Goal: Information Seeking & Learning: Find specific fact

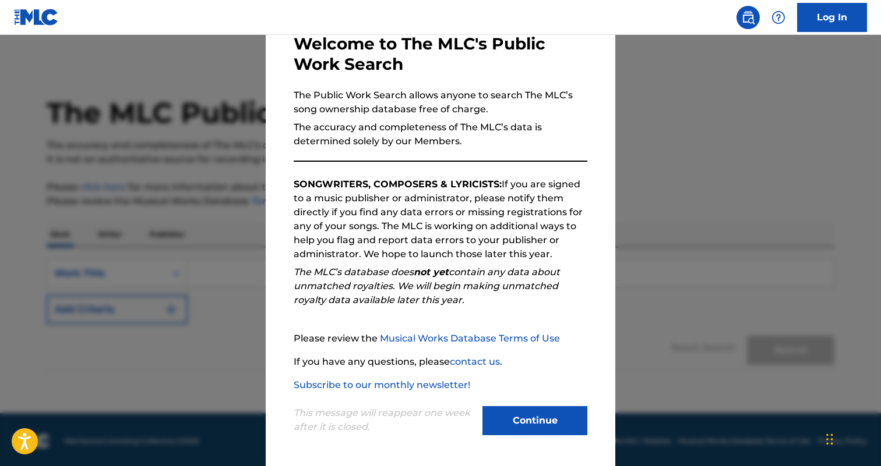
scroll to position [66, 0]
click at [526, 421] on button "Continue" at bounding box center [534, 420] width 105 height 29
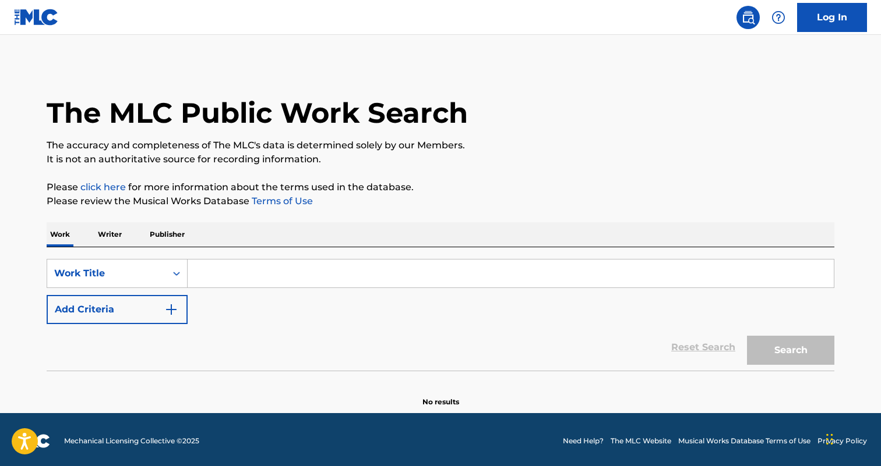
click at [112, 237] on p "Writer" at bounding box center [109, 234] width 31 height 24
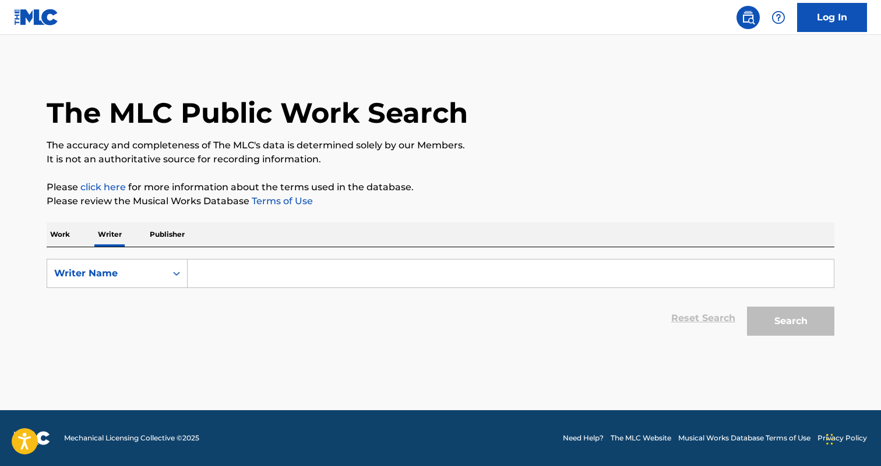
click at [243, 277] on input "Search Form" at bounding box center [511, 274] width 646 height 28
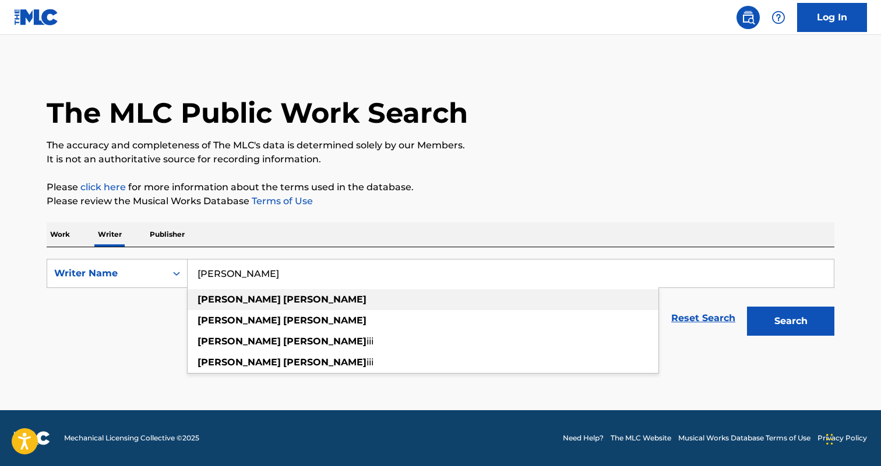
click at [269, 298] on div "[PERSON_NAME]" at bounding box center [423, 299] width 471 height 21
type input "[PERSON_NAME]"
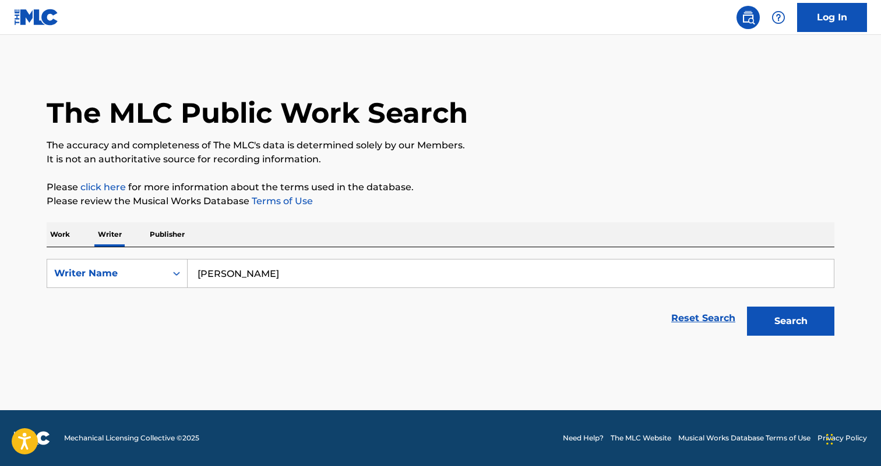
click at [795, 316] on button "Search" at bounding box center [790, 321] width 87 height 29
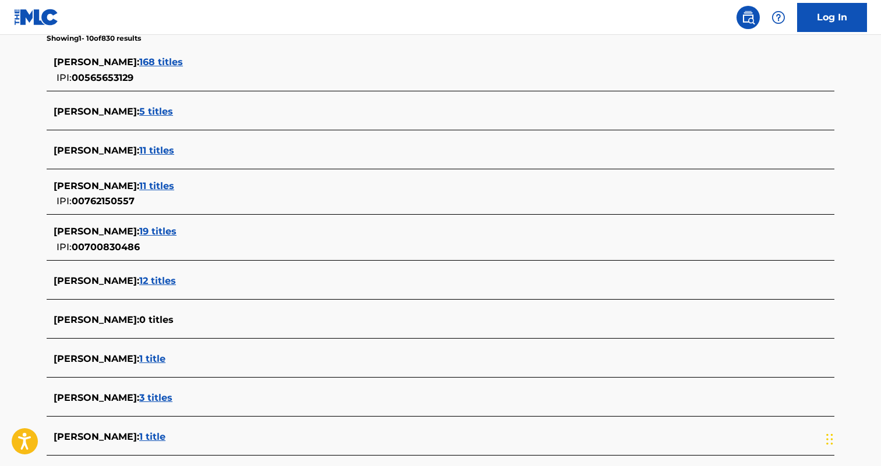
scroll to position [262, 0]
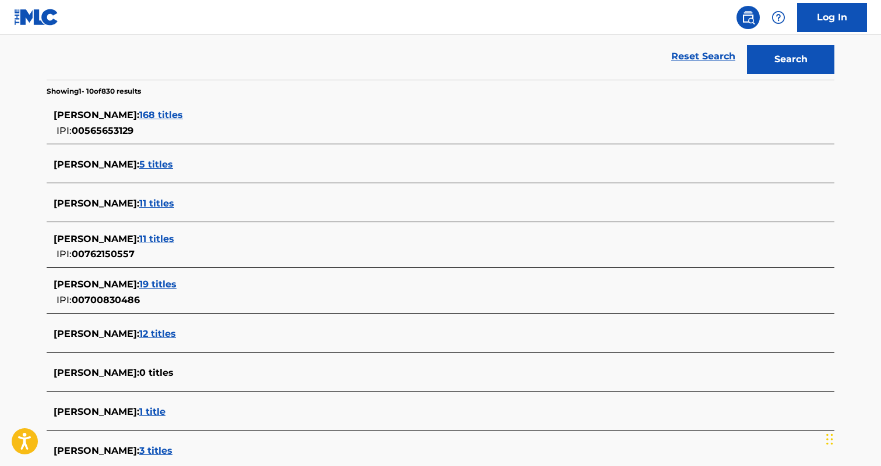
click at [139, 114] on span "168 titles" at bounding box center [161, 114] width 44 height 11
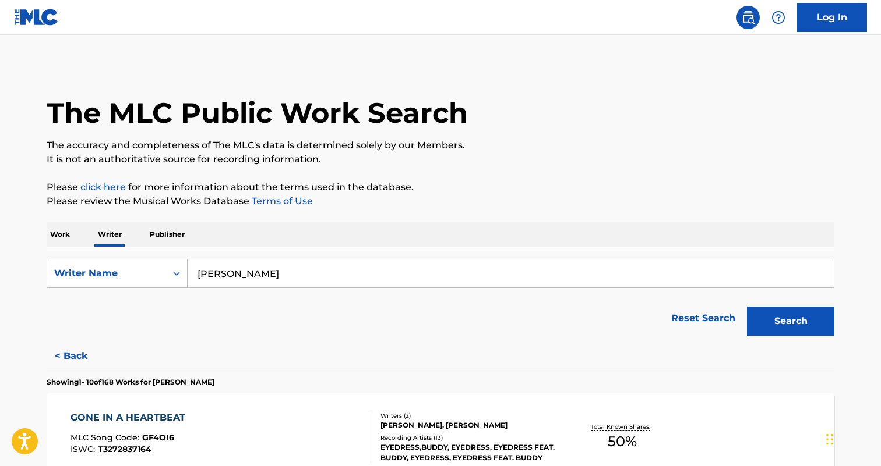
scroll to position [0, 0]
click at [54, 238] on p "Work" at bounding box center [60, 234] width 27 height 24
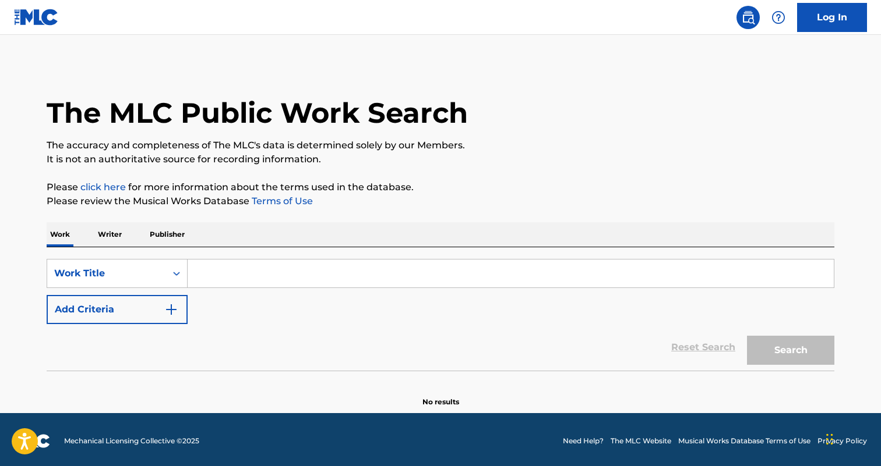
click at [245, 271] on input "Search Form" at bounding box center [511, 274] width 646 height 28
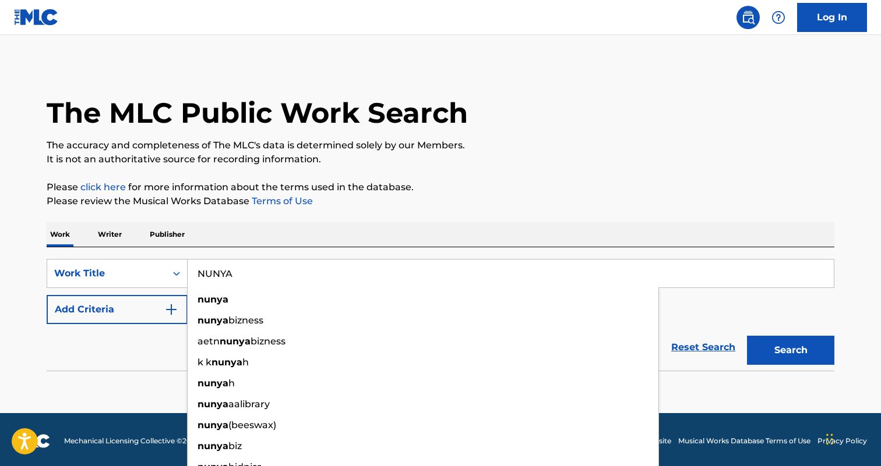
type input "NUNYA"
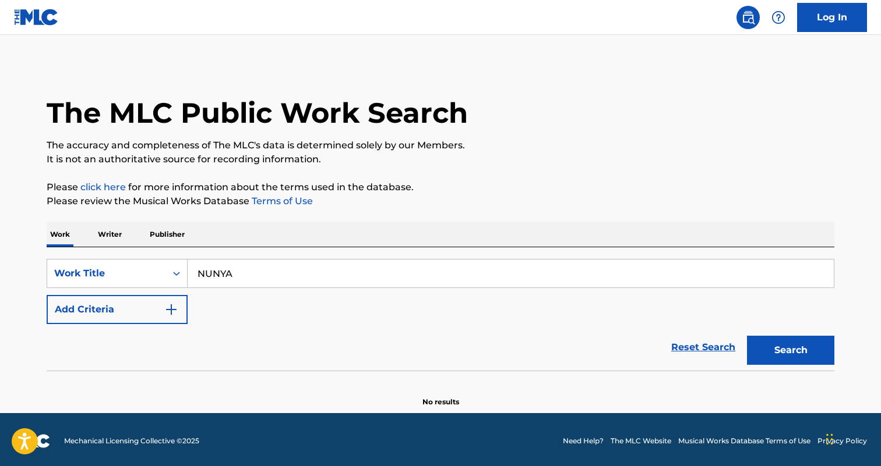
click at [780, 344] on button "Search" at bounding box center [790, 350] width 87 height 29
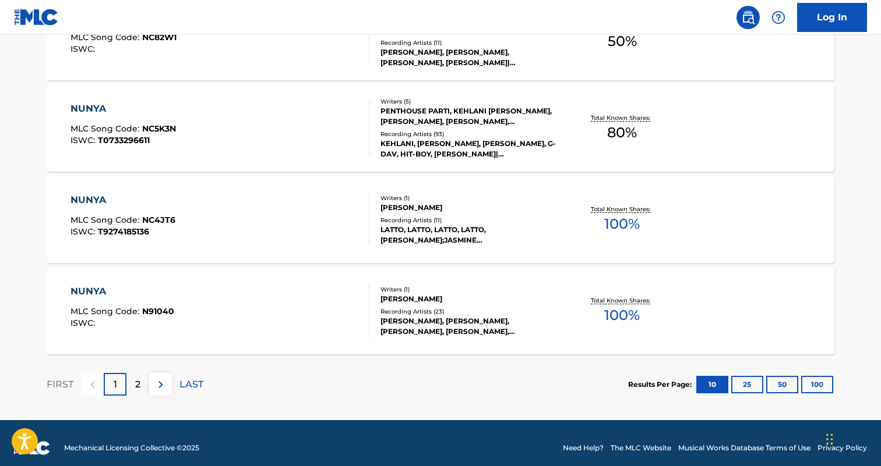
scroll to position [959, 0]
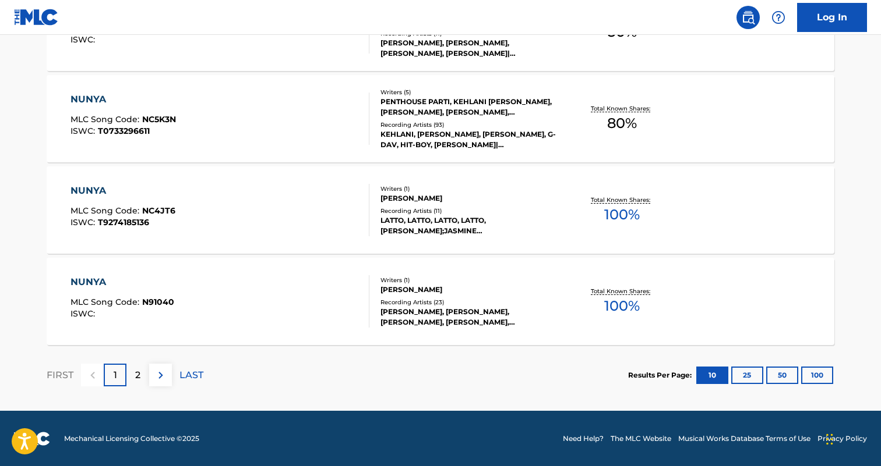
click at [136, 374] on p "2" at bounding box center [137, 376] width 5 height 14
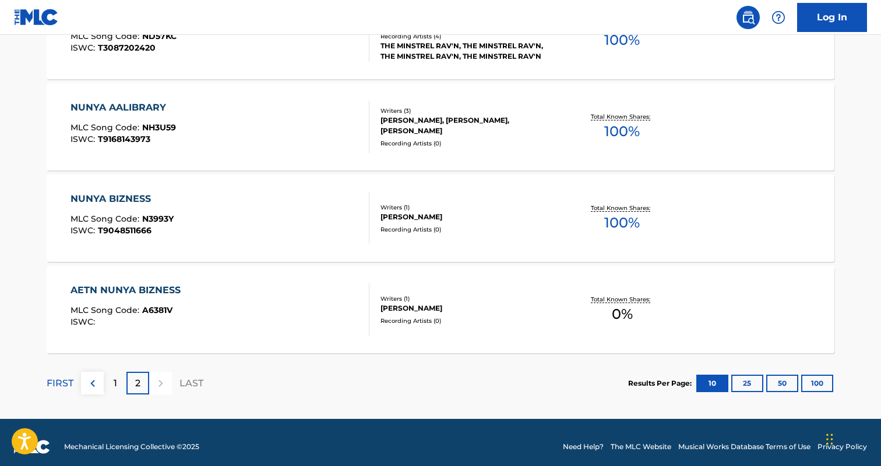
click at [114, 393] on div "1" at bounding box center [115, 383] width 23 height 23
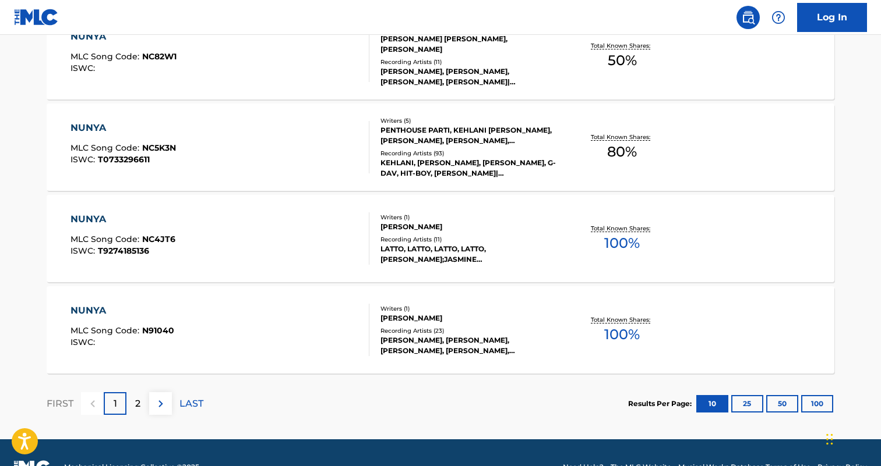
scroll to position [931, 0]
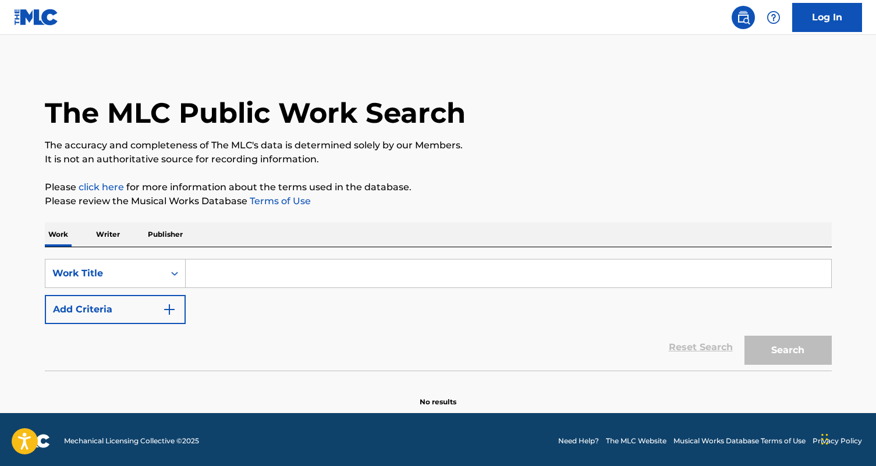
click at [97, 234] on p "Writer" at bounding box center [108, 234] width 31 height 24
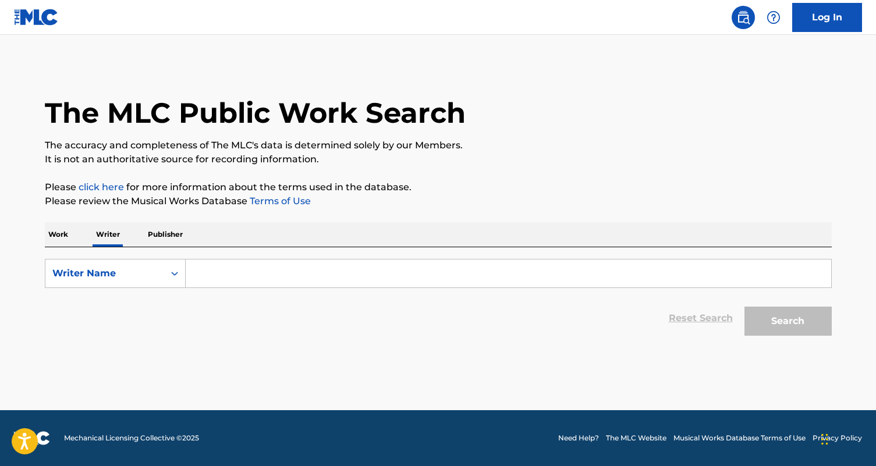
click at [222, 274] on input "Search Form" at bounding box center [509, 274] width 646 height 28
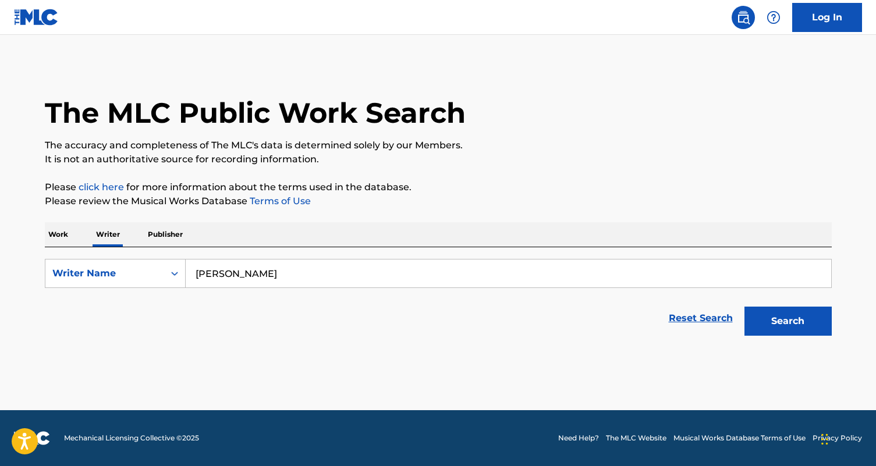
click at [207, 276] on input "sammie sims" at bounding box center [509, 274] width 646 height 28
type input "[PERSON_NAME]"
click at [788, 321] on button "Search" at bounding box center [788, 321] width 87 height 29
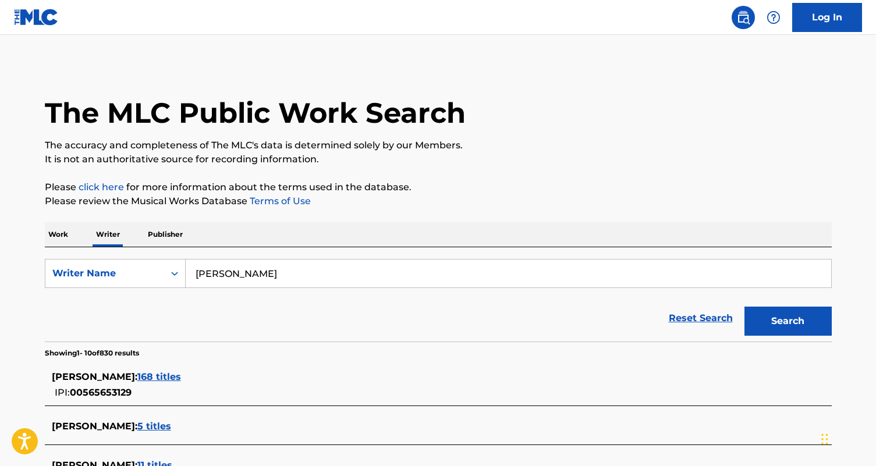
click at [137, 377] on span "168 titles" at bounding box center [159, 377] width 44 height 11
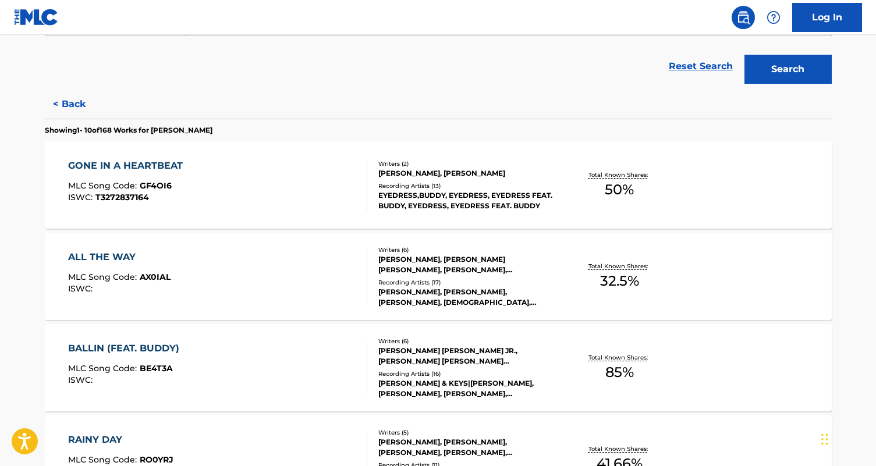
scroll to position [260, 0]
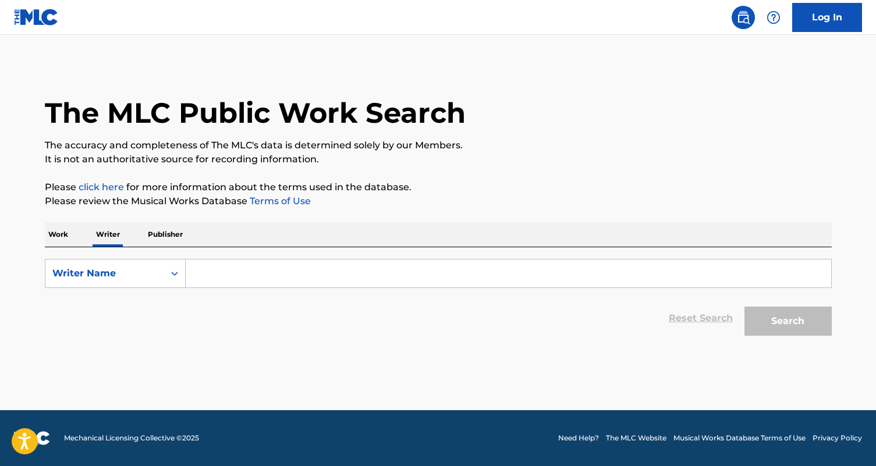
click at [257, 274] on input "Search Form" at bounding box center [509, 274] width 646 height 28
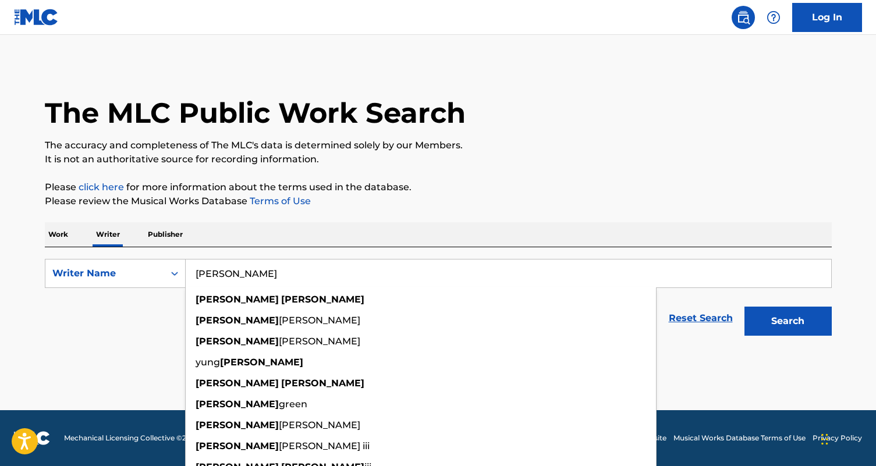
type input "[PERSON_NAME]"
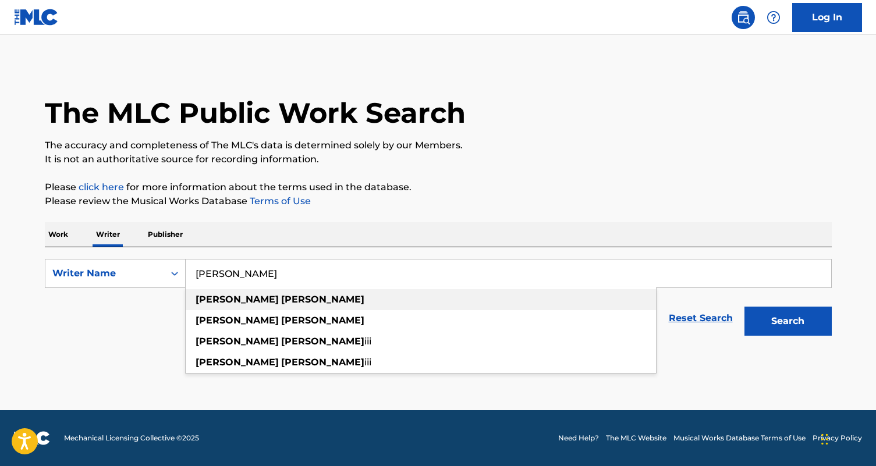
click at [263, 298] on div "[PERSON_NAME]" at bounding box center [421, 299] width 471 height 21
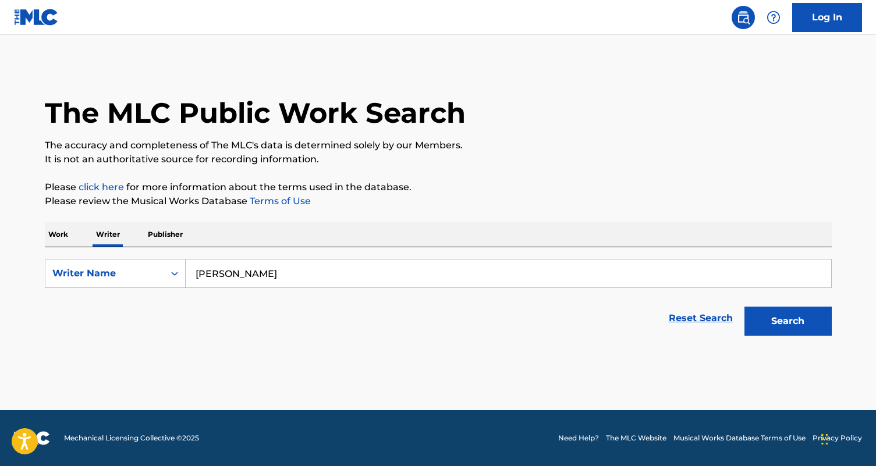
click at [788, 321] on button "Search" at bounding box center [788, 321] width 87 height 29
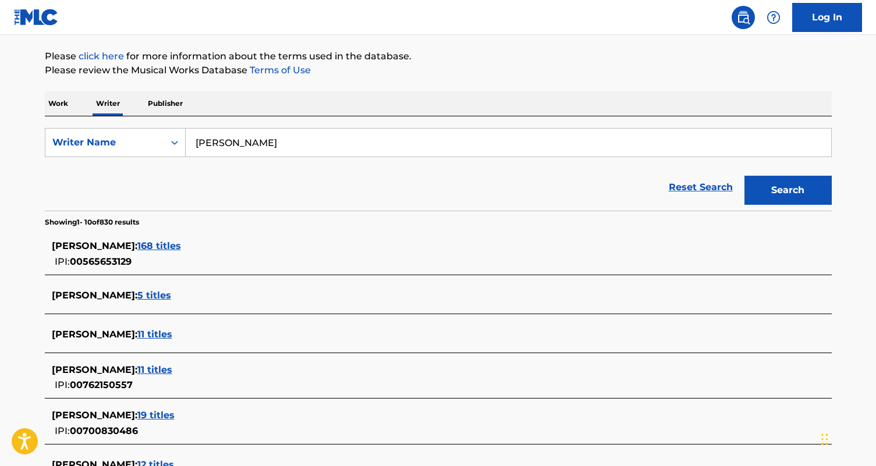
scroll to position [137, 0]
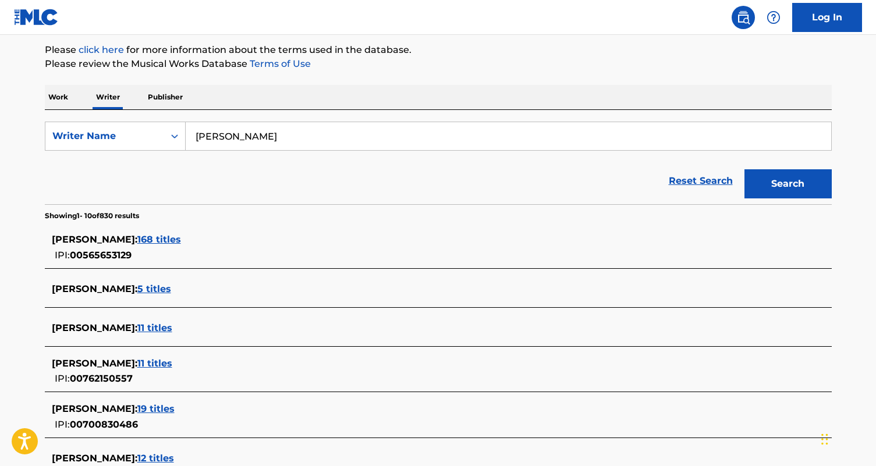
click at [93, 239] on span "SIMMIE SIMS :" at bounding box center [95, 239] width 86 height 11
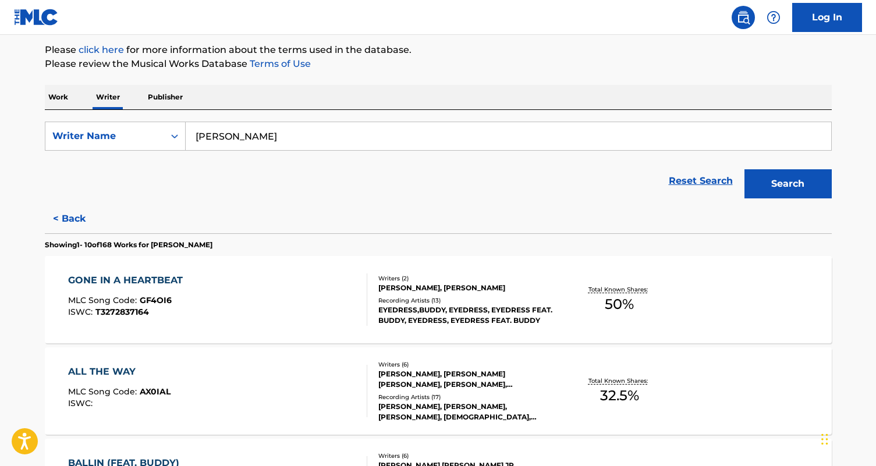
click at [238, 295] on div "GONE IN A HEARTBEAT MLC Song Code : GF4OI6 ISWC : T3272837164" at bounding box center [217, 300] width 299 height 52
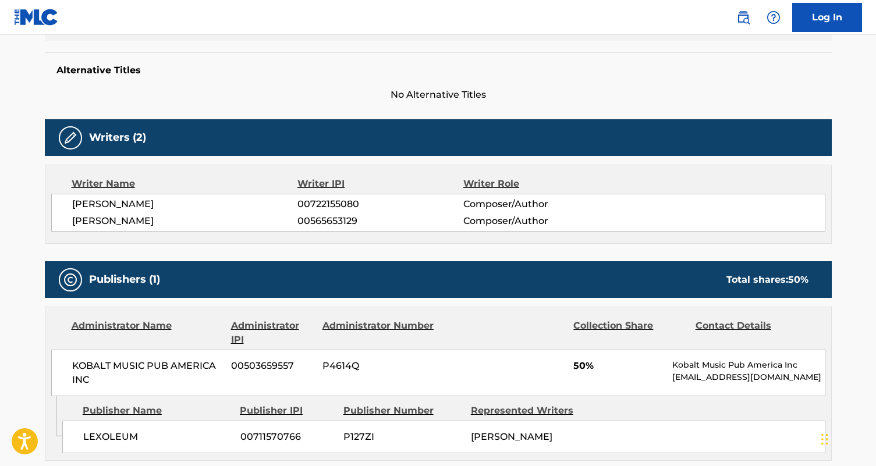
scroll to position [280, 0]
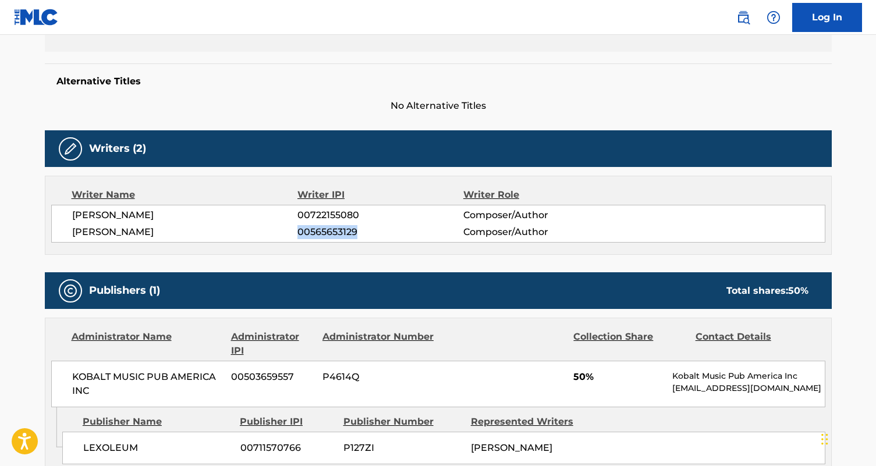
drag, startPoint x: 298, startPoint y: 234, endPoint x: 358, endPoint y: 238, distance: 60.1
click at [358, 238] on span "00565653129" at bounding box center [380, 232] width 165 height 14
copy span "00565653129"
click at [429, 227] on span "00565653129" at bounding box center [380, 232] width 165 height 14
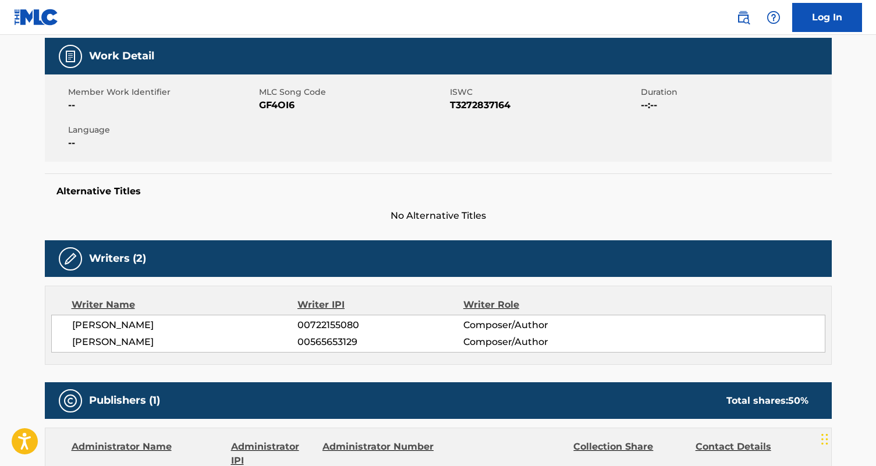
scroll to position [167, 0]
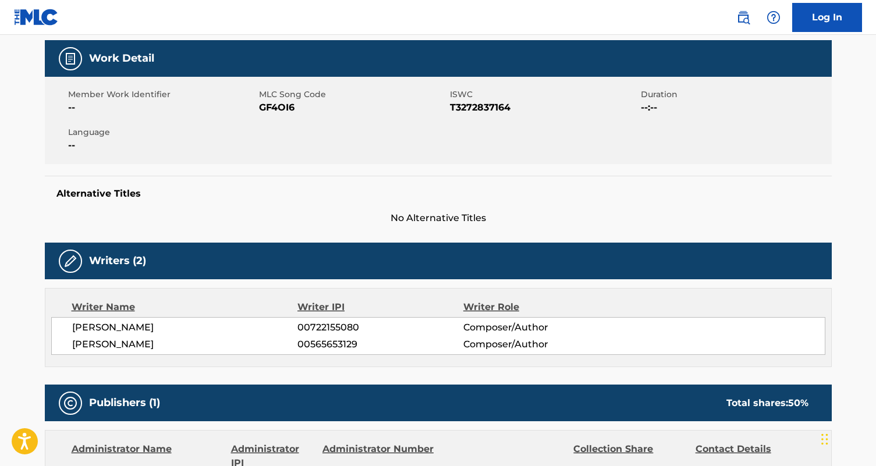
click at [430, 179] on div "Alternative Titles No Alternative Titles" at bounding box center [438, 201] width 787 height 50
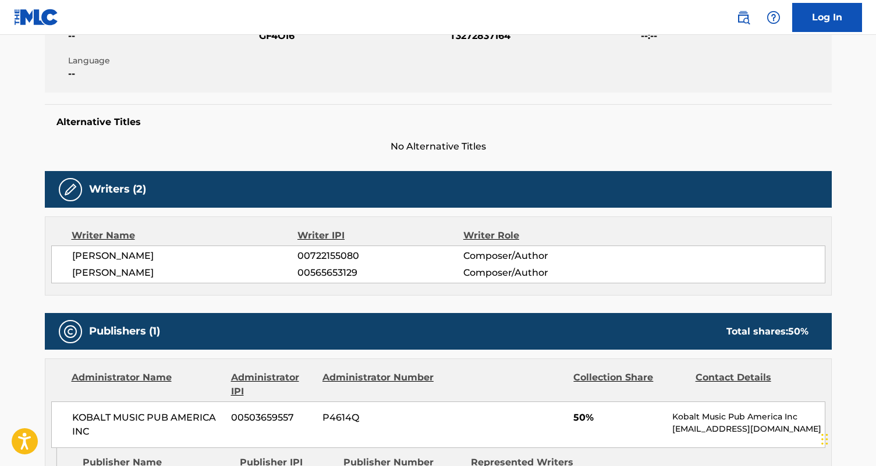
scroll to position [252, 0]
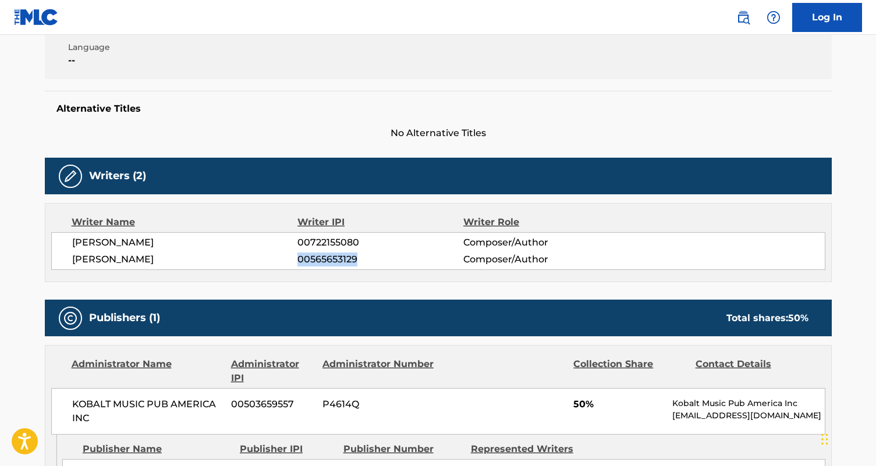
drag, startPoint x: 299, startPoint y: 260, endPoint x: 355, endPoint y: 263, distance: 56.6
click at [355, 263] on span "00565653129" at bounding box center [380, 260] width 165 height 14
copy span "00565653129"
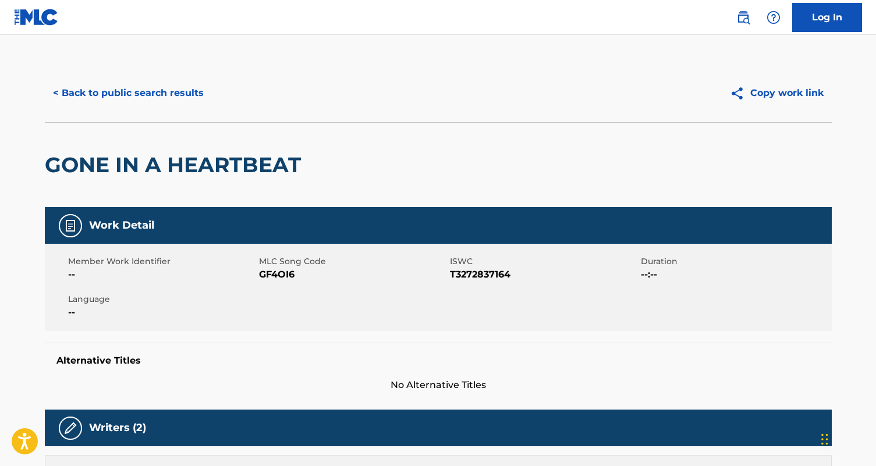
scroll to position [0, 0]
click at [97, 91] on button "< Back to public search results" at bounding box center [128, 93] width 167 height 29
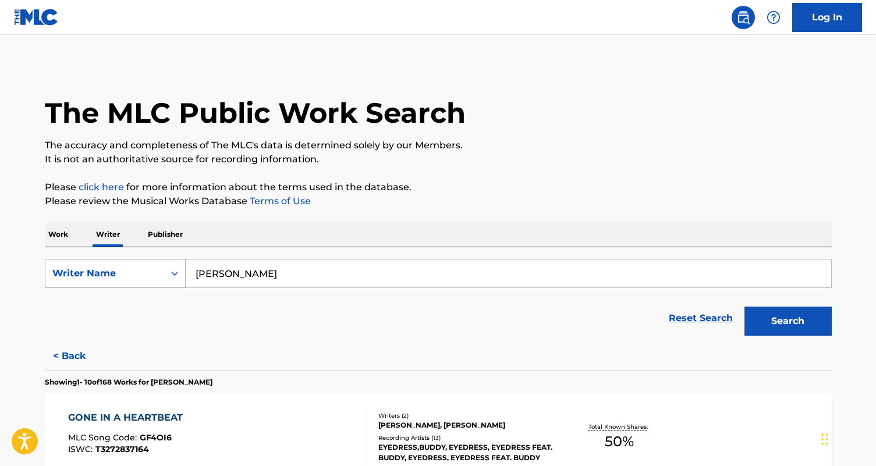
drag, startPoint x: 292, startPoint y: 268, endPoint x: 181, endPoint y: 267, distance: 111.2
click at [181, 267] on div "SearchWithCriteriaa0db7a56-ec65-45f9-9ba6-c3ff3e05f047 Writer Name simmie sims" at bounding box center [438, 273] width 787 height 29
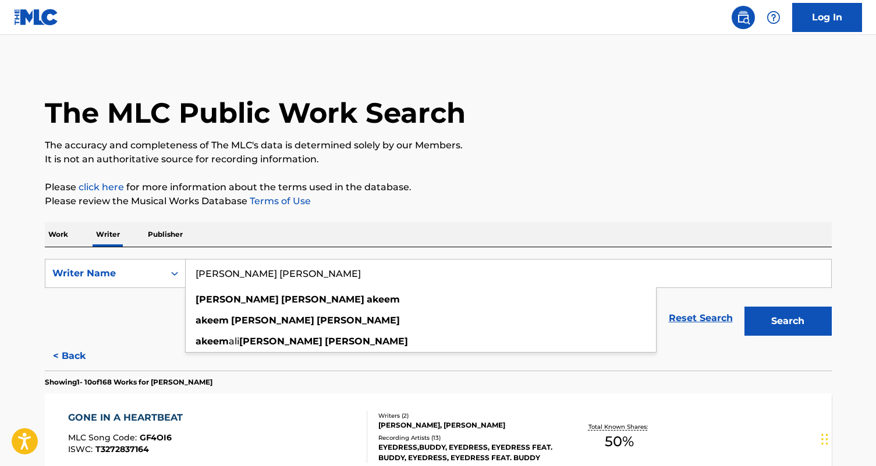
type input "hayes Akeem douglas"
click at [788, 321] on button "Search" at bounding box center [788, 321] width 87 height 29
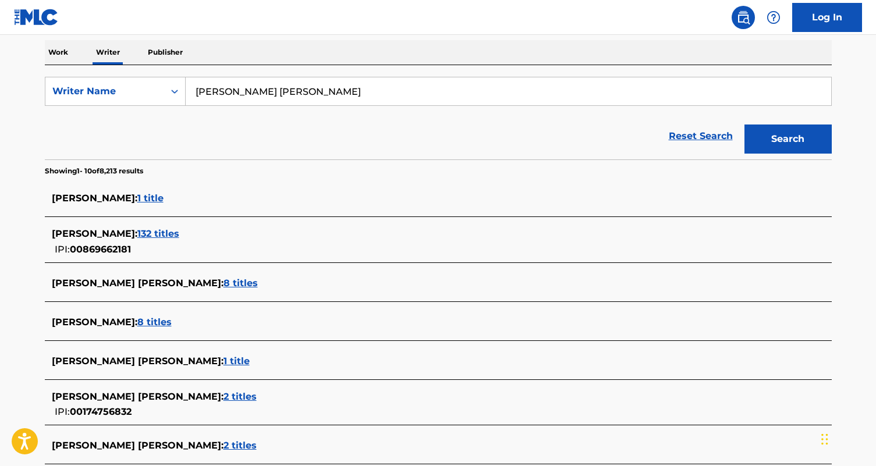
scroll to position [190, 0]
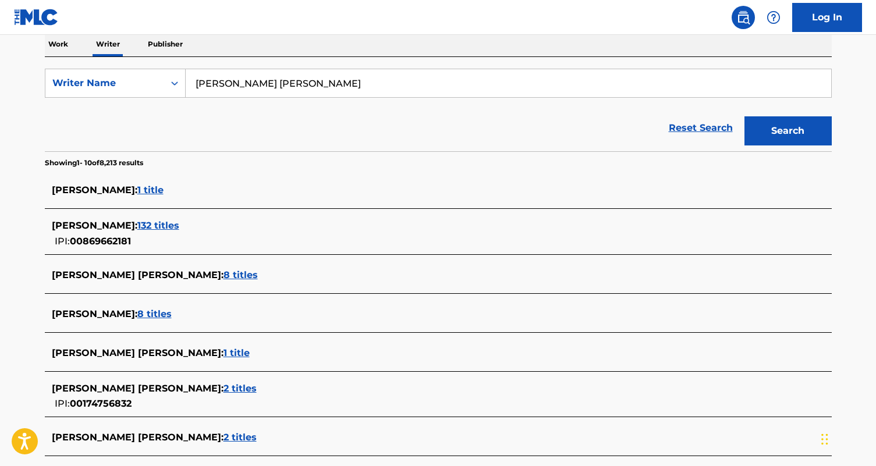
click at [140, 225] on span "132 titles" at bounding box center [158, 225] width 42 height 11
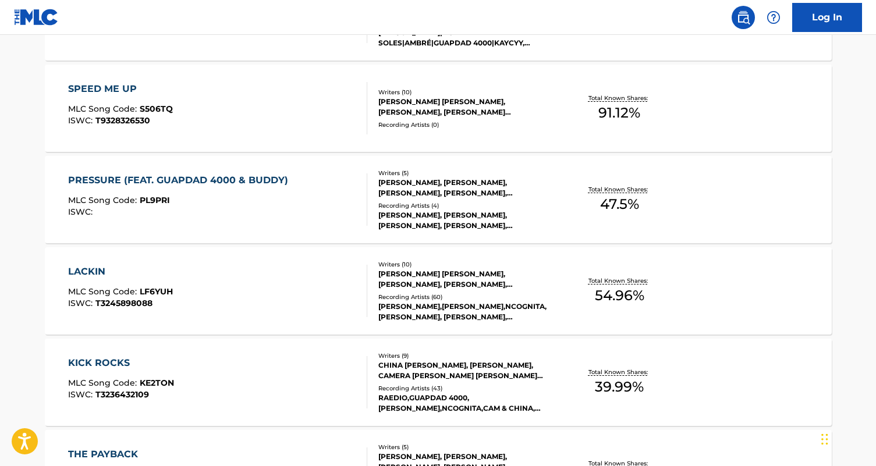
scroll to position [510, 0]
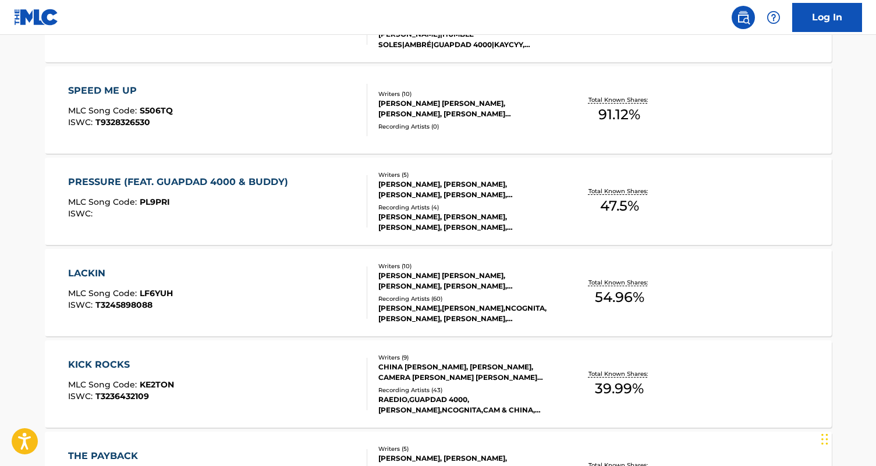
click at [194, 180] on div "PRESSURE (FEAT. GUAPDAD 4000 & BUDDY)" at bounding box center [181, 182] width 226 height 14
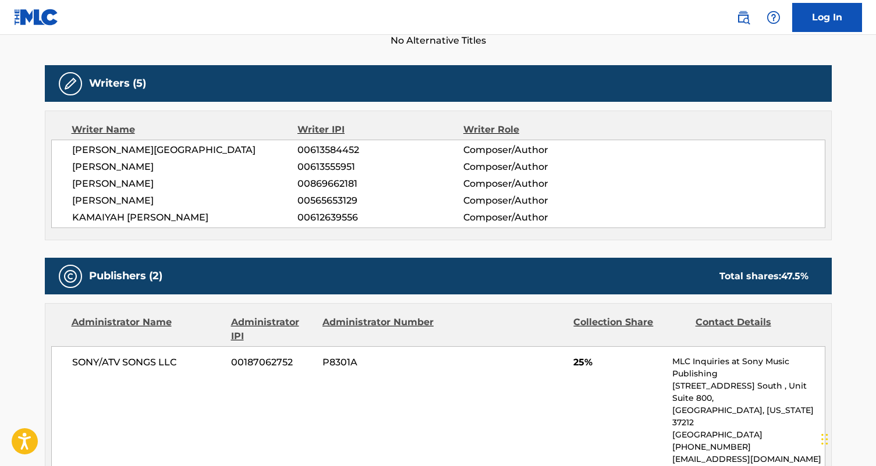
scroll to position [374, 0]
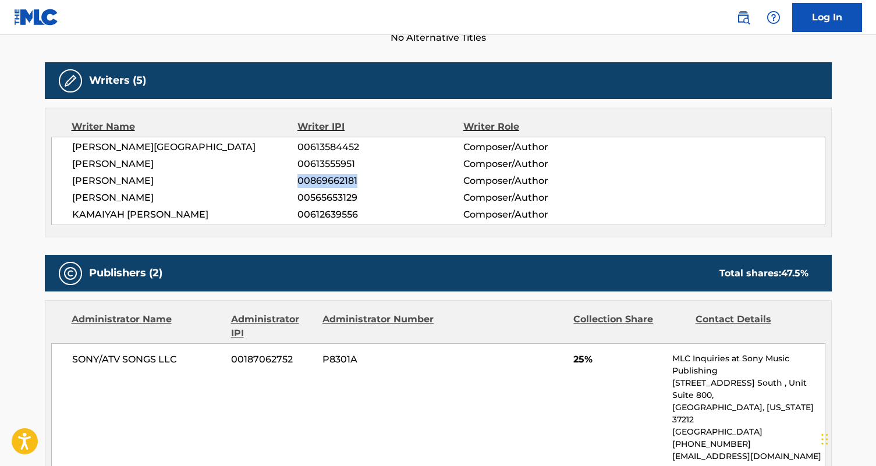
drag, startPoint x: 298, startPoint y: 180, endPoint x: 359, endPoint y: 184, distance: 61.3
click at [359, 184] on span "00869662181" at bounding box center [380, 181] width 165 height 14
copy span "00869662181"
click at [407, 158] on span "00613555951" at bounding box center [380, 164] width 165 height 14
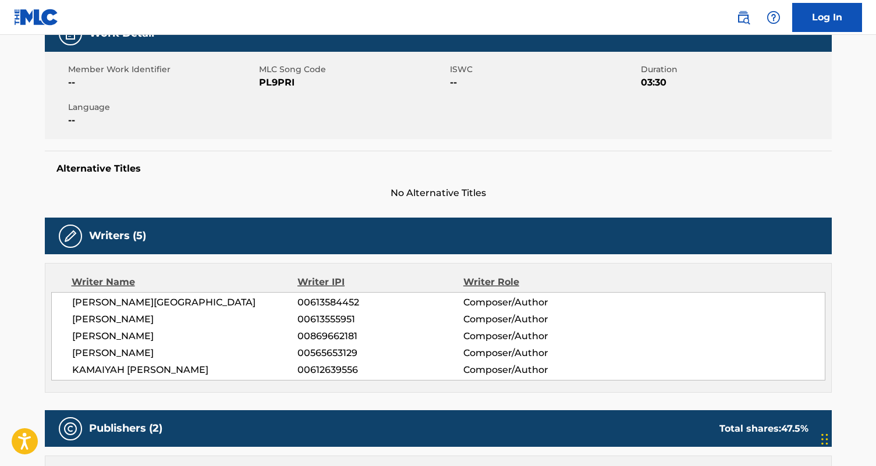
scroll to position [136, 0]
